Goal: Task Accomplishment & Management: Manage account settings

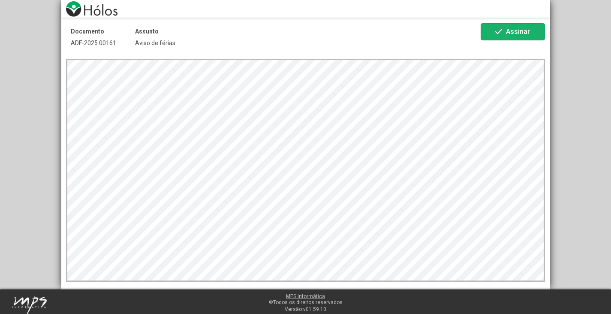
click at [516, 31] on span "Assinar" at bounding box center [518, 31] width 24 height 8
click at [512, 34] on span "Assinar" at bounding box center [518, 31] width 24 height 8
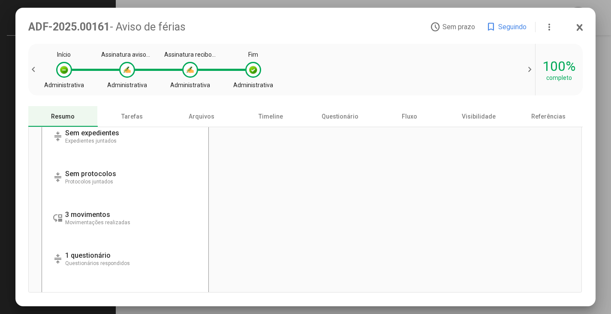
scroll to position [341, 0]
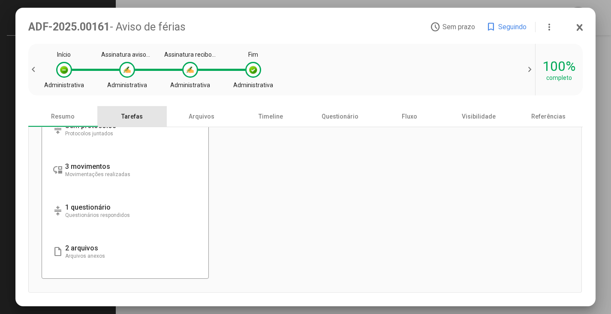
click at [128, 111] on div "Tarefas" at bounding box center [131, 116] width 69 height 21
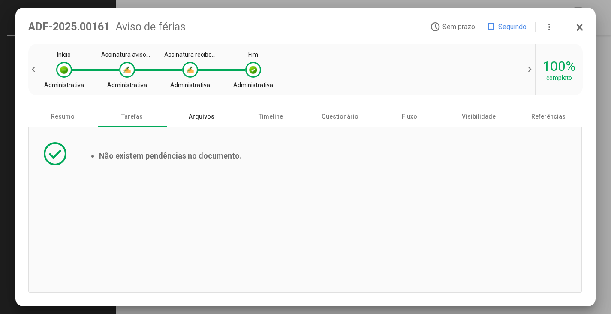
click at [190, 118] on div "Arquivos" at bounding box center [201, 116] width 69 height 21
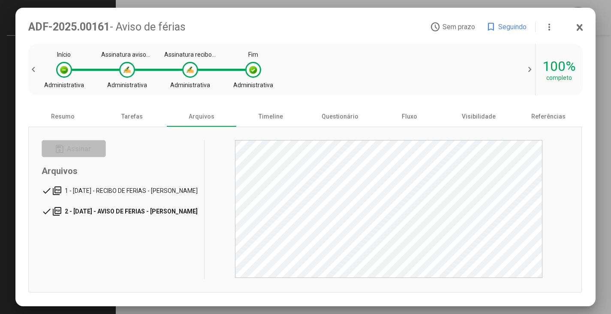
click at [114, 211] on span "2 - [DATE] - AVISO DE FERIAS - [PERSON_NAME]" at bounding box center [131, 211] width 133 height 7
click at [162, 192] on div "1 - [DATE] - RECIBO DE FERIAS - [PERSON_NAME]" at bounding box center [132, 191] width 136 height 14
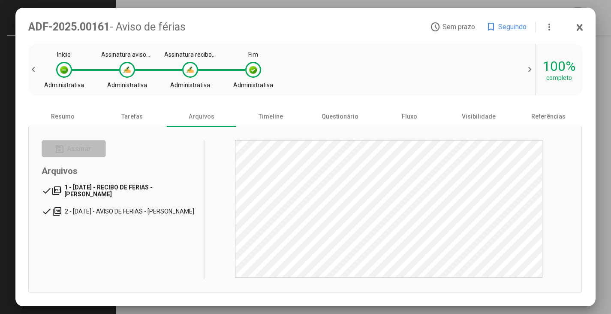
click at [582, 28] on icon at bounding box center [580, 27] width 7 height 9
